Goal: Task Accomplishment & Management: Use online tool/utility

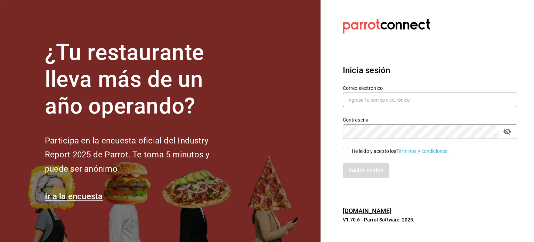
type input "angel.ramos.0386@gmail.com"
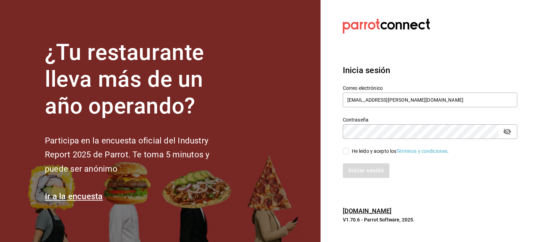
click at [360, 147] on div "He leído y acepto los Términos y condiciones." at bounding box center [400, 150] width 97 height 7
click at [349, 148] on input "He leído y acepto los Términos y condiciones." at bounding box center [346, 151] width 6 height 6
checkbox input "true"
click at [361, 171] on button "Iniciar sesión" at bounding box center [366, 170] width 47 height 15
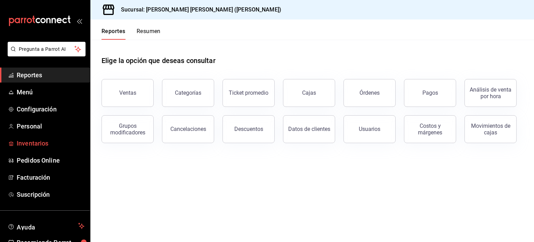
click at [38, 145] on span "Inventarios" at bounding box center [51, 142] width 68 height 9
